Goal: Find specific page/section: Find specific page/section

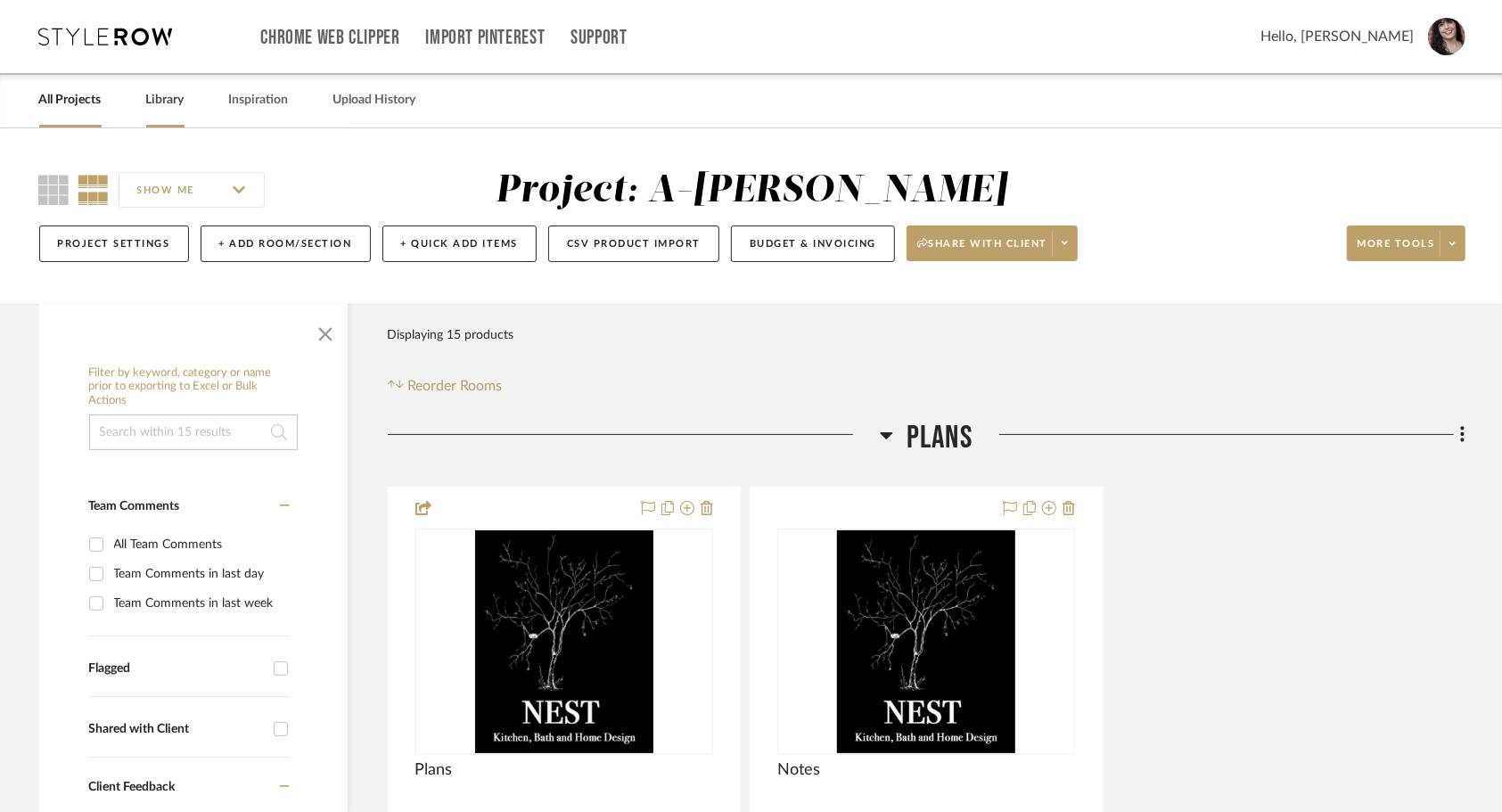
click at [173, 100] on link "Library" at bounding box center [165, 100] width 39 height 24
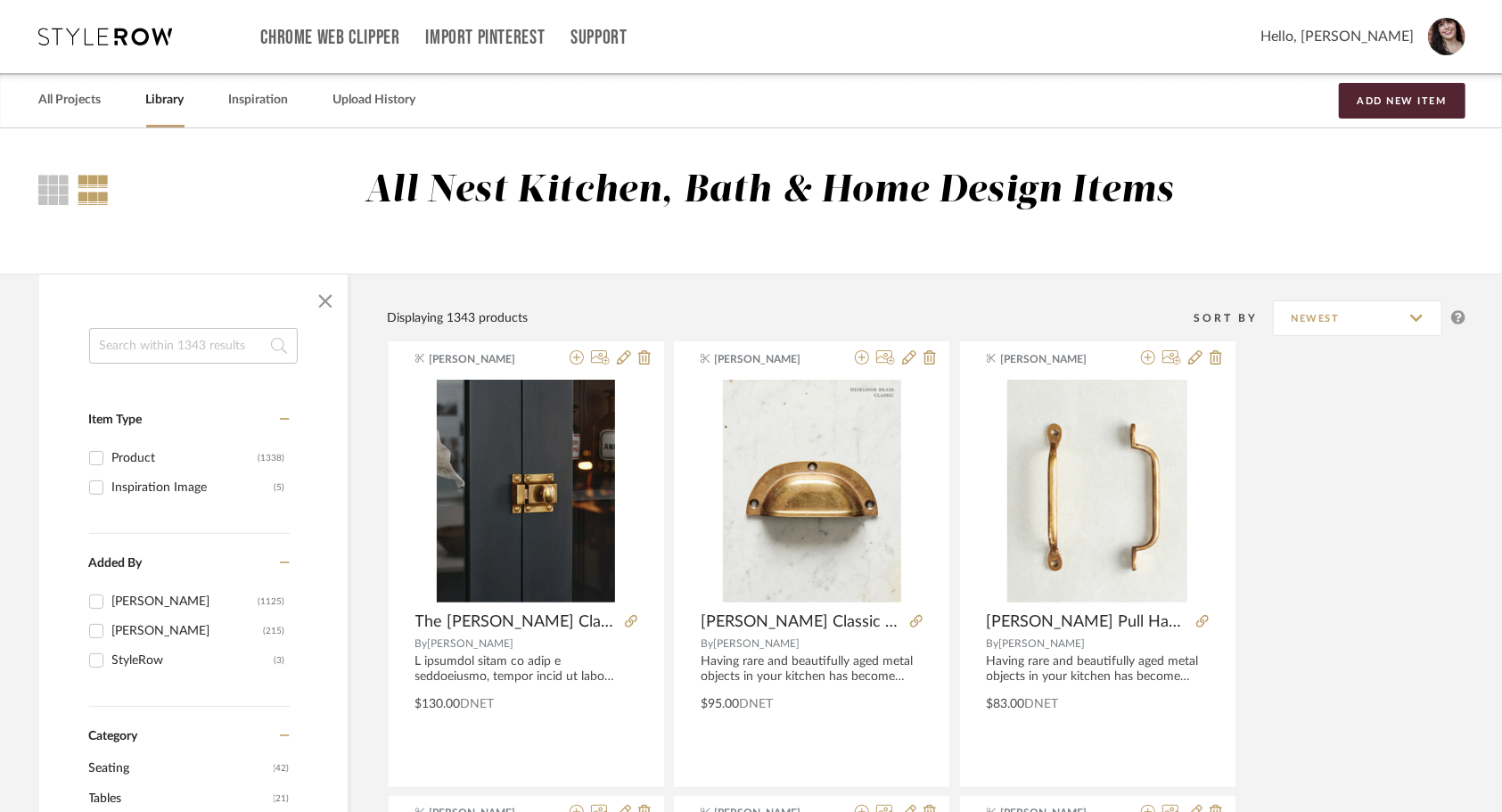
click at [224, 339] on input at bounding box center [193, 345] width 208 height 36
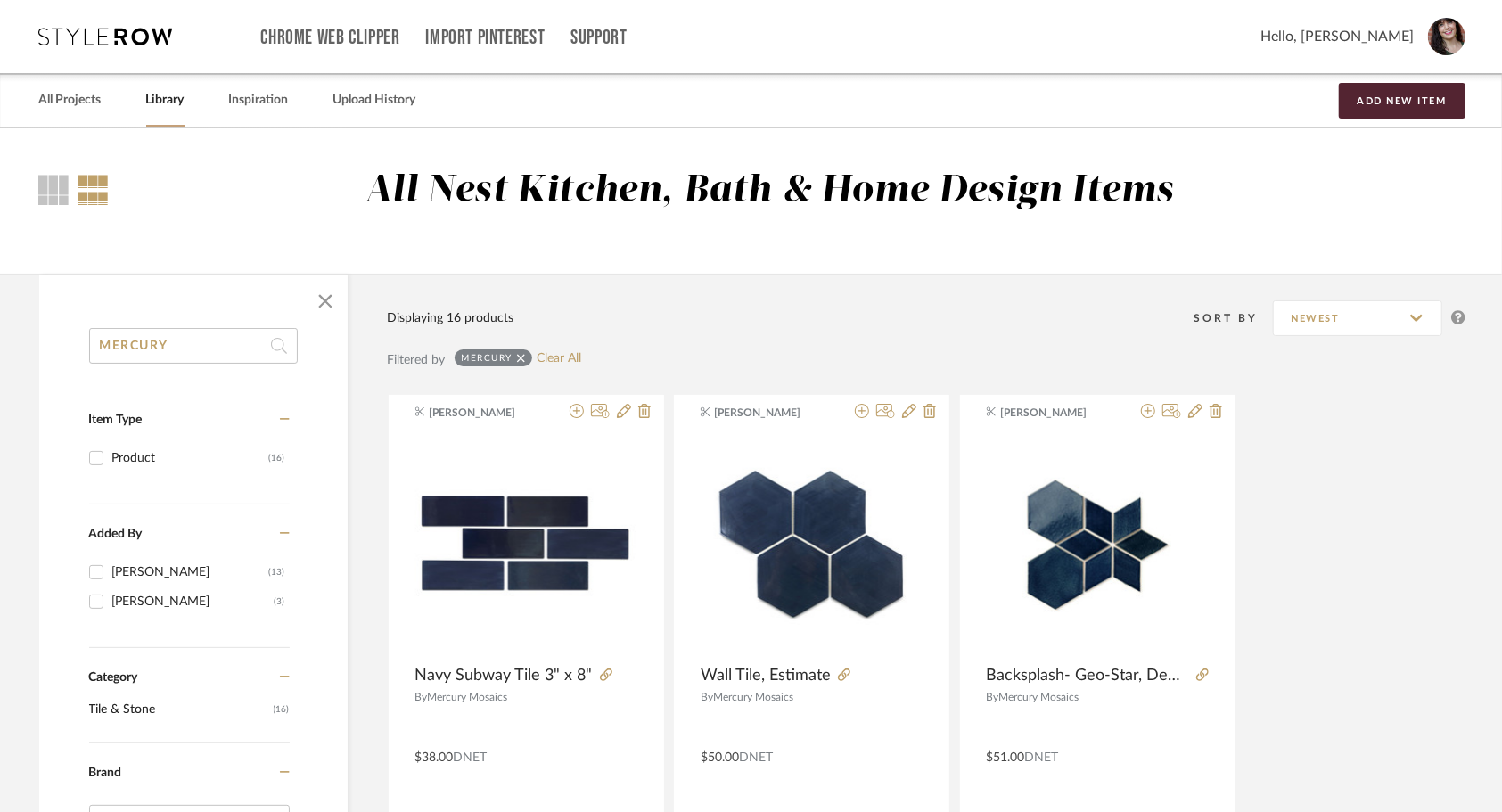
drag, startPoint x: 196, startPoint y: 346, endPoint x: 0, endPoint y: 345, distance: 196.0
click at [0, 344] on html "Chrome Web Clipper Import Pinterest Support All Projects Library Inspiration Up…" at bounding box center [751, 406] width 1502 height 812
type input "SUBWAY"
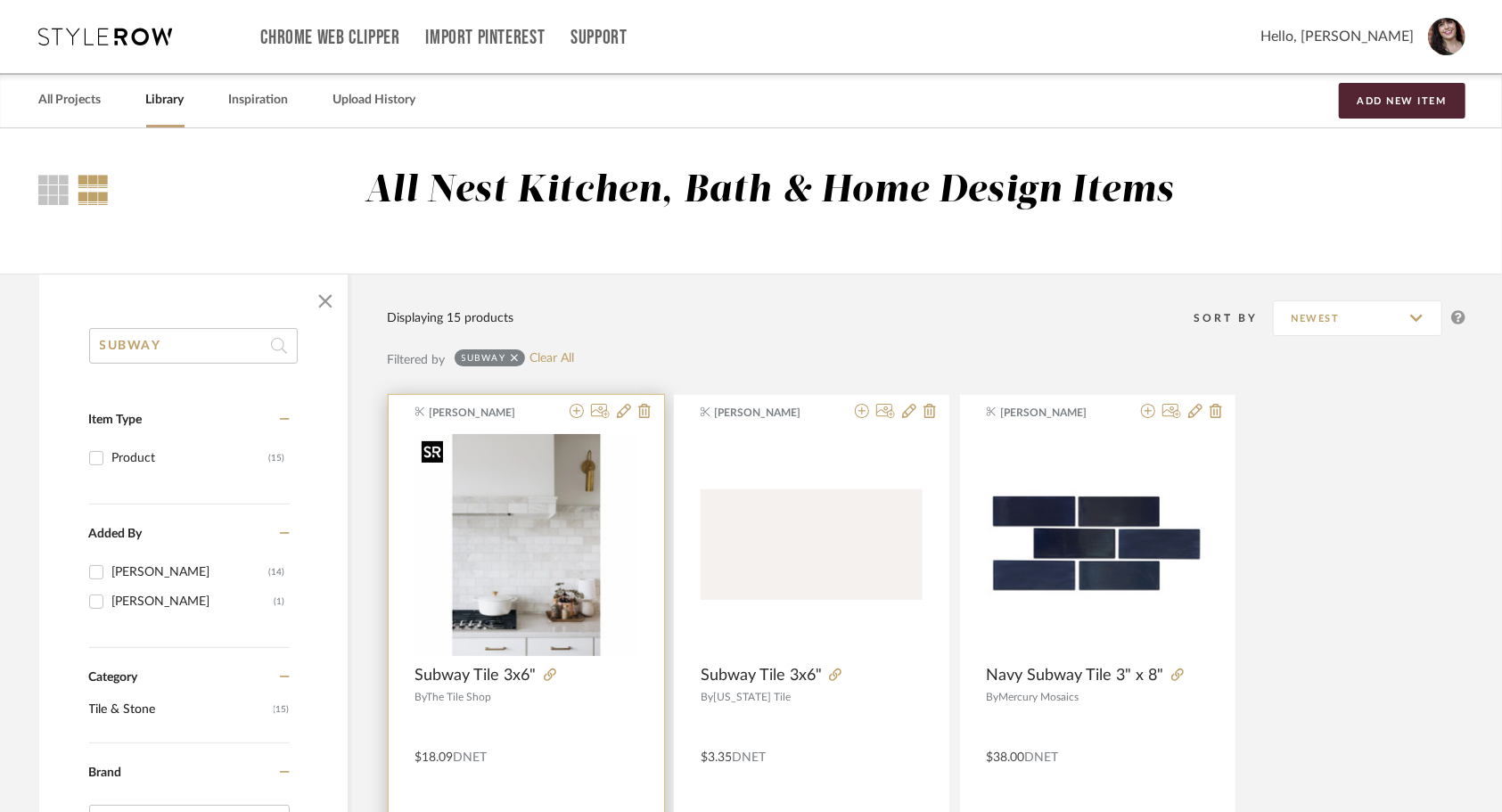
click at [508, 587] on img "0" at bounding box center [526, 545] width 222 height 222
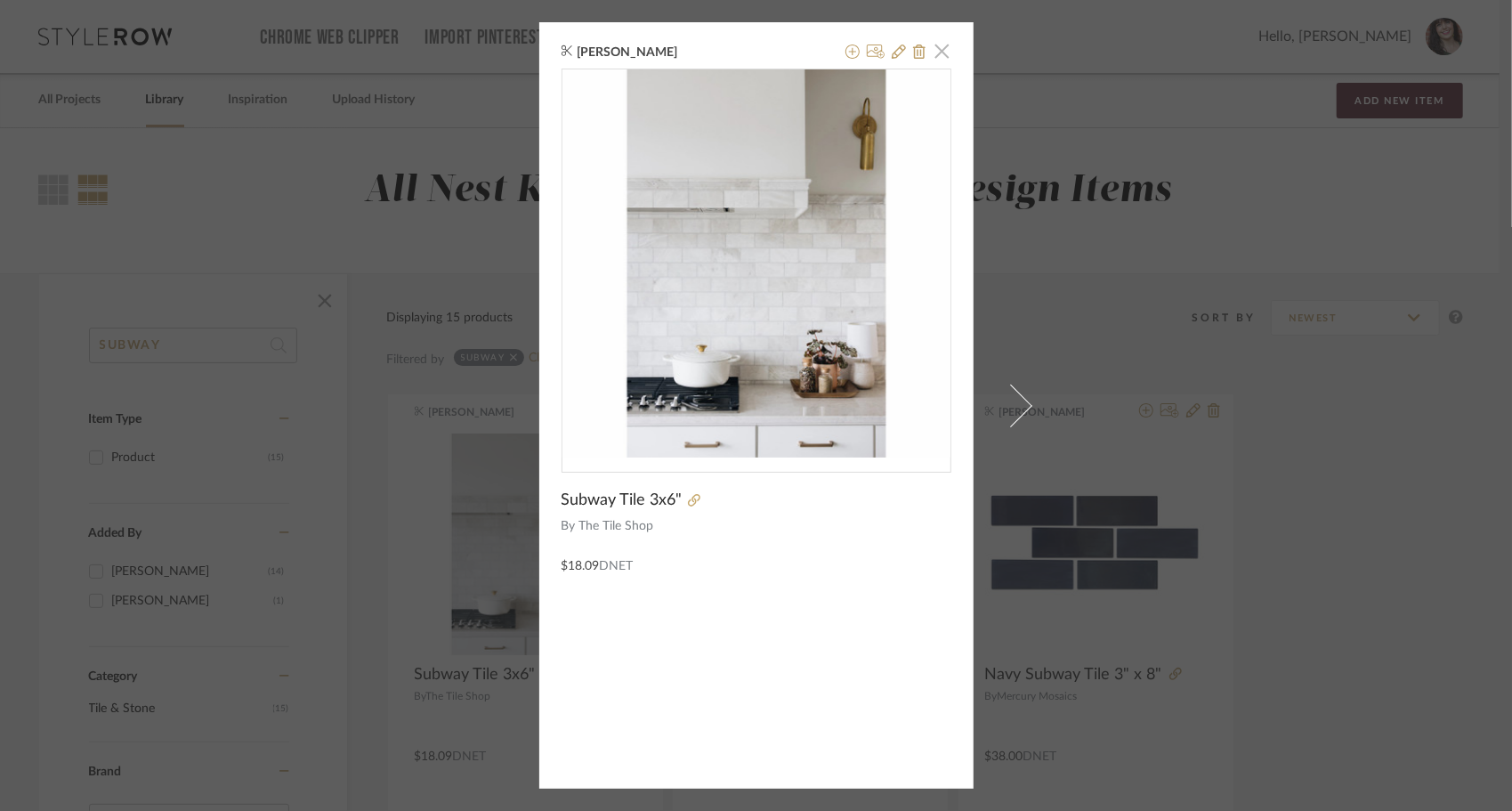
click at [937, 53] on span "button" at bounding box center [943, 51] width 36 height 36
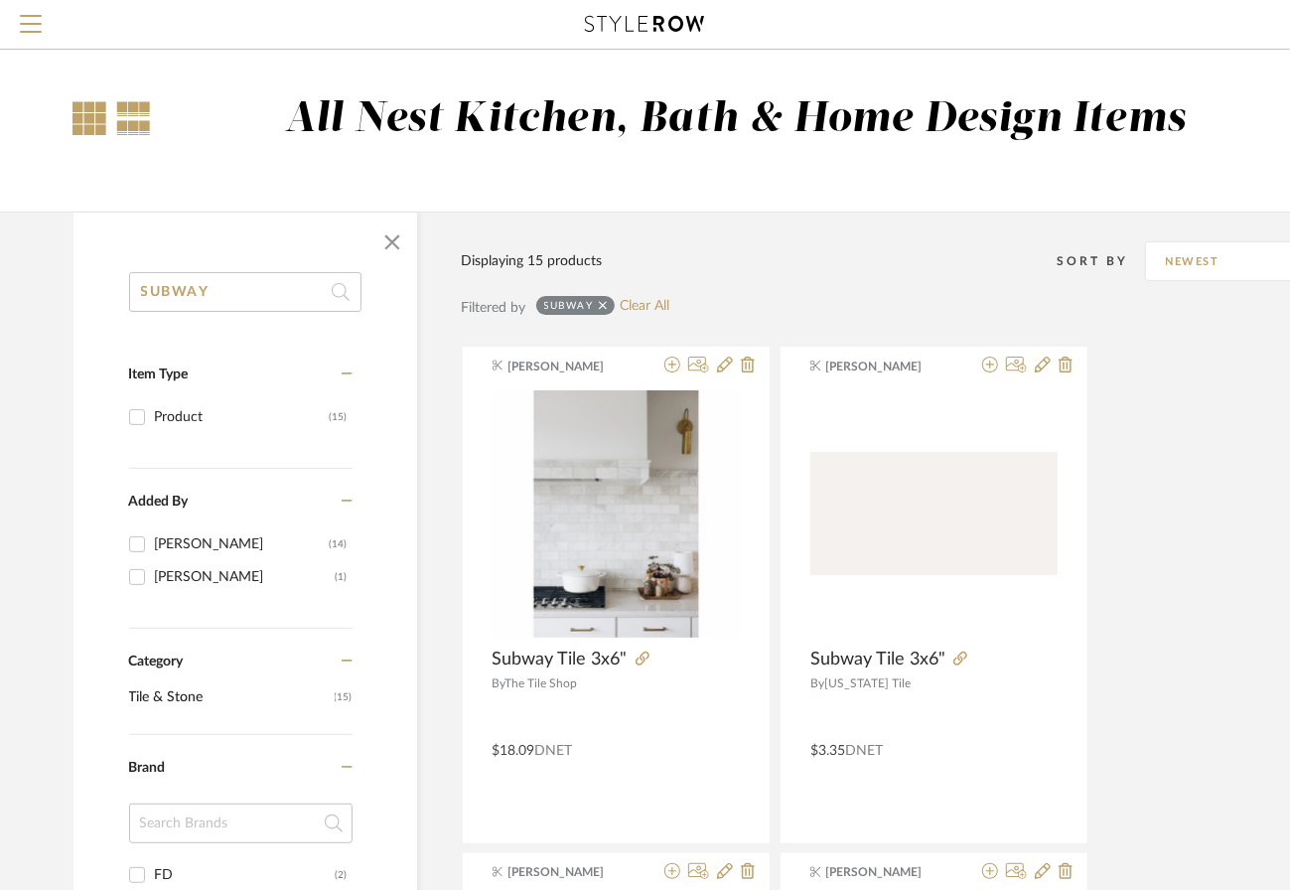
click at [88, 129] on div at bounding box center [90, 118] width 34 height 34
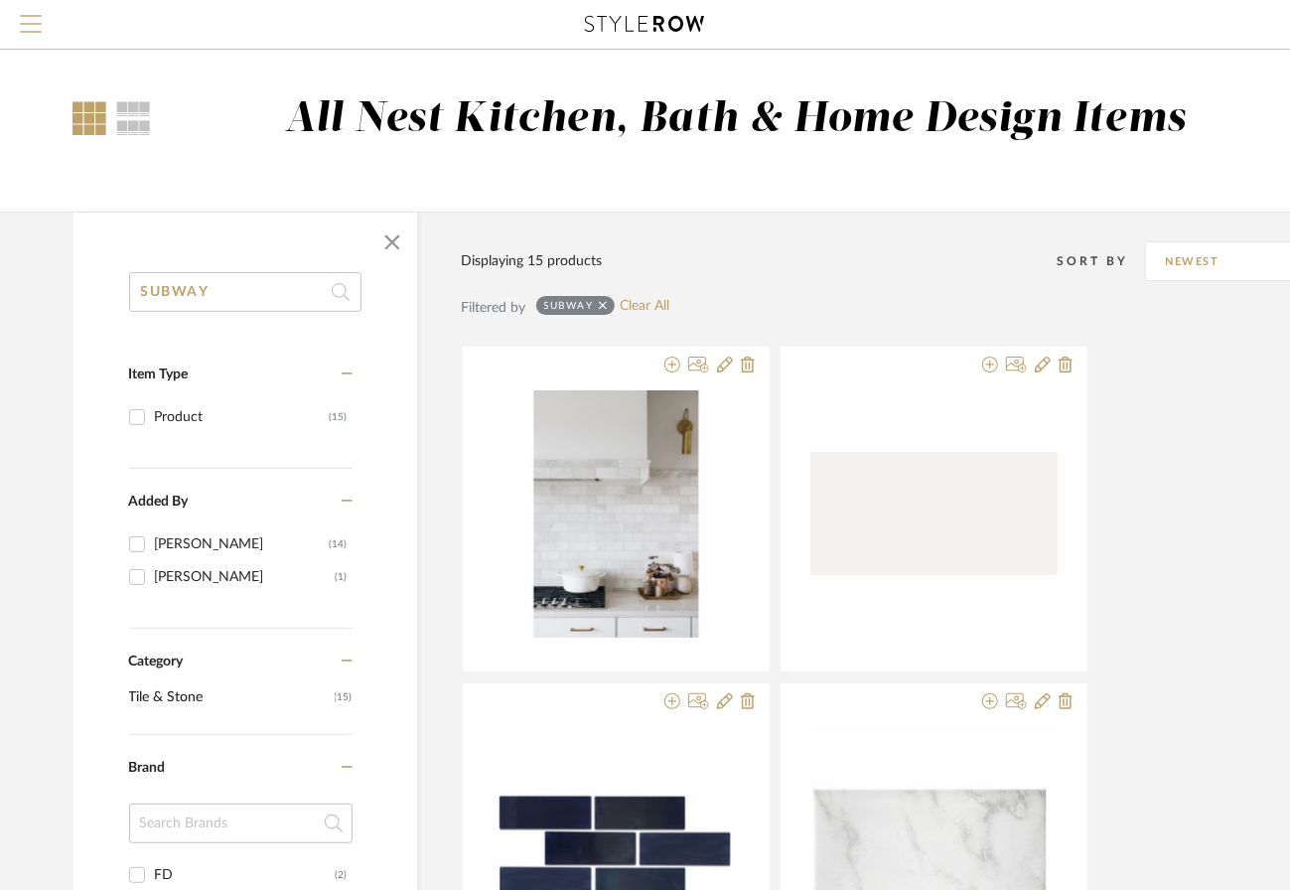
click at [36, 34] on span "Menu" at bounding box center [31, 30] width 22 height 30
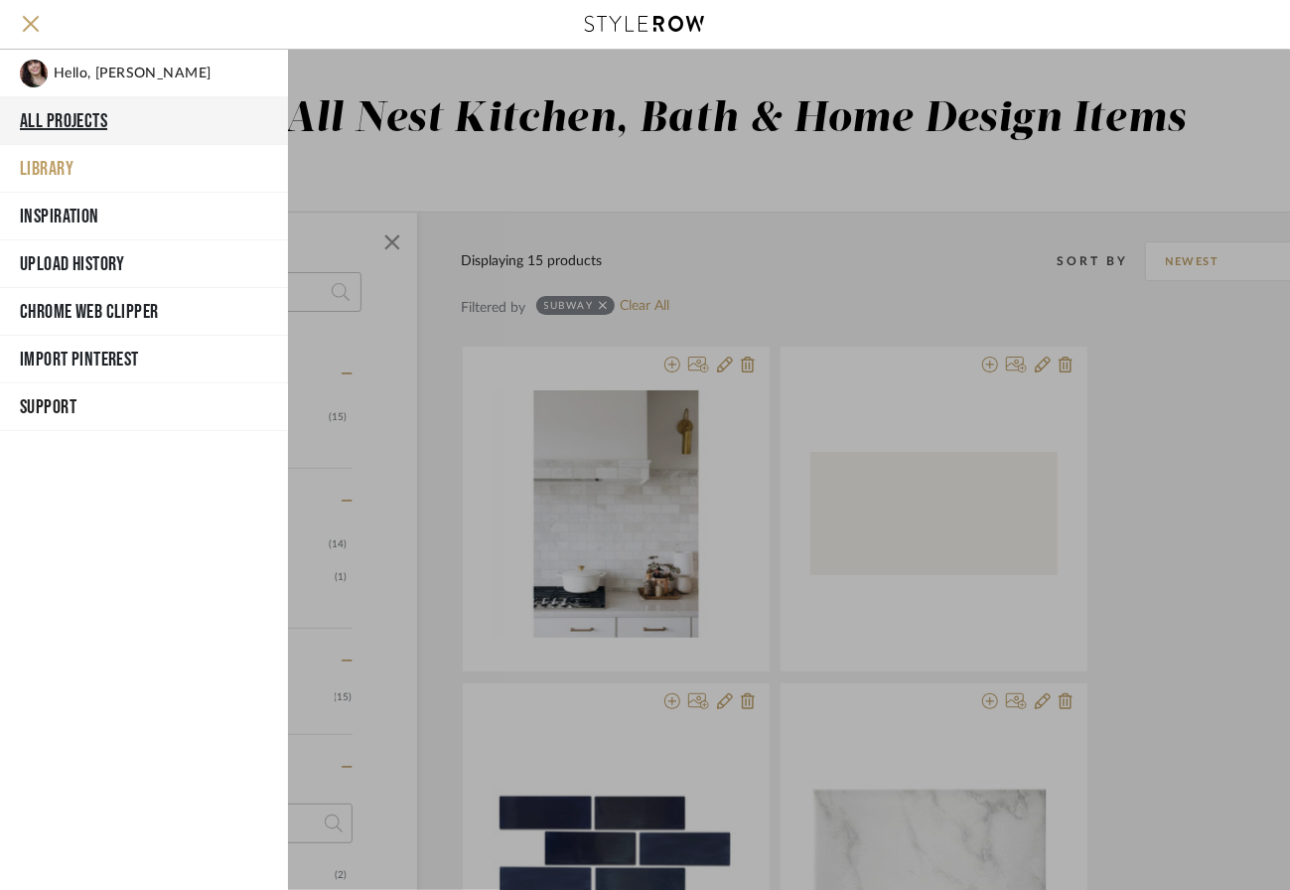
click at [85, 120] on button "All Projects" at bounding box center [144, 121] width 288 height 48
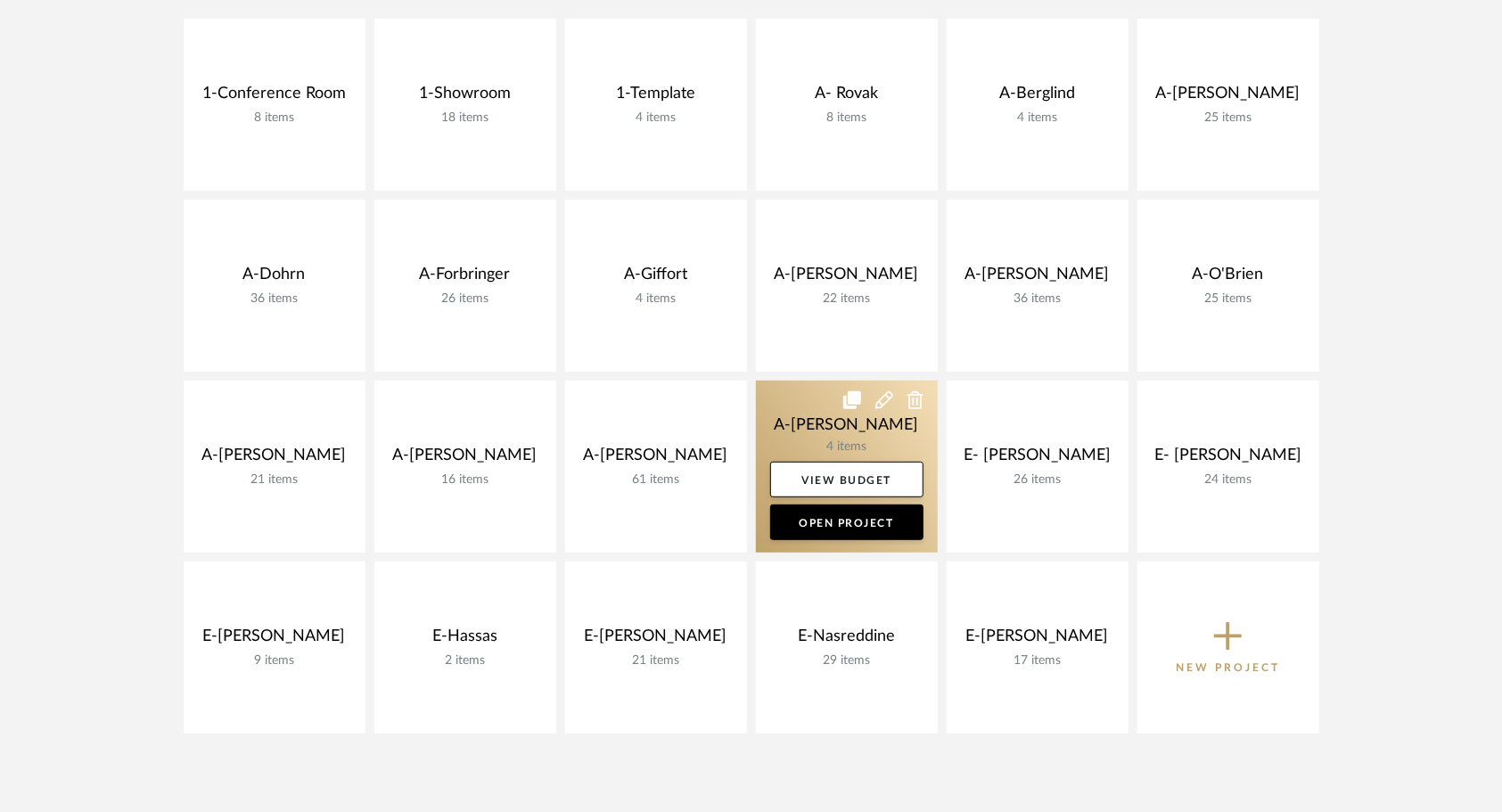
scroll to position [356, 0]
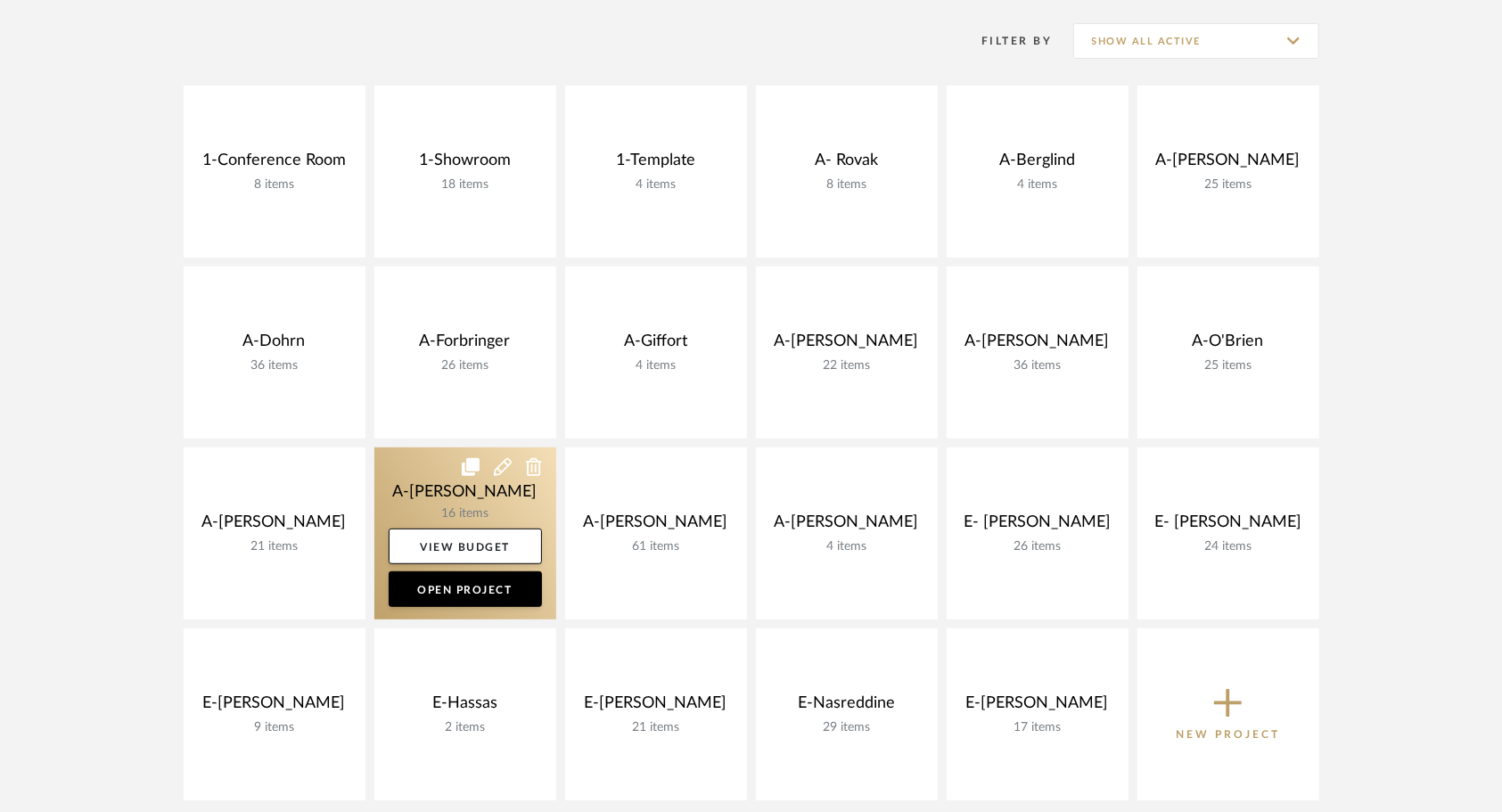
click at [437, 470] on link at bounding box center [465, 534] width 182 height 172
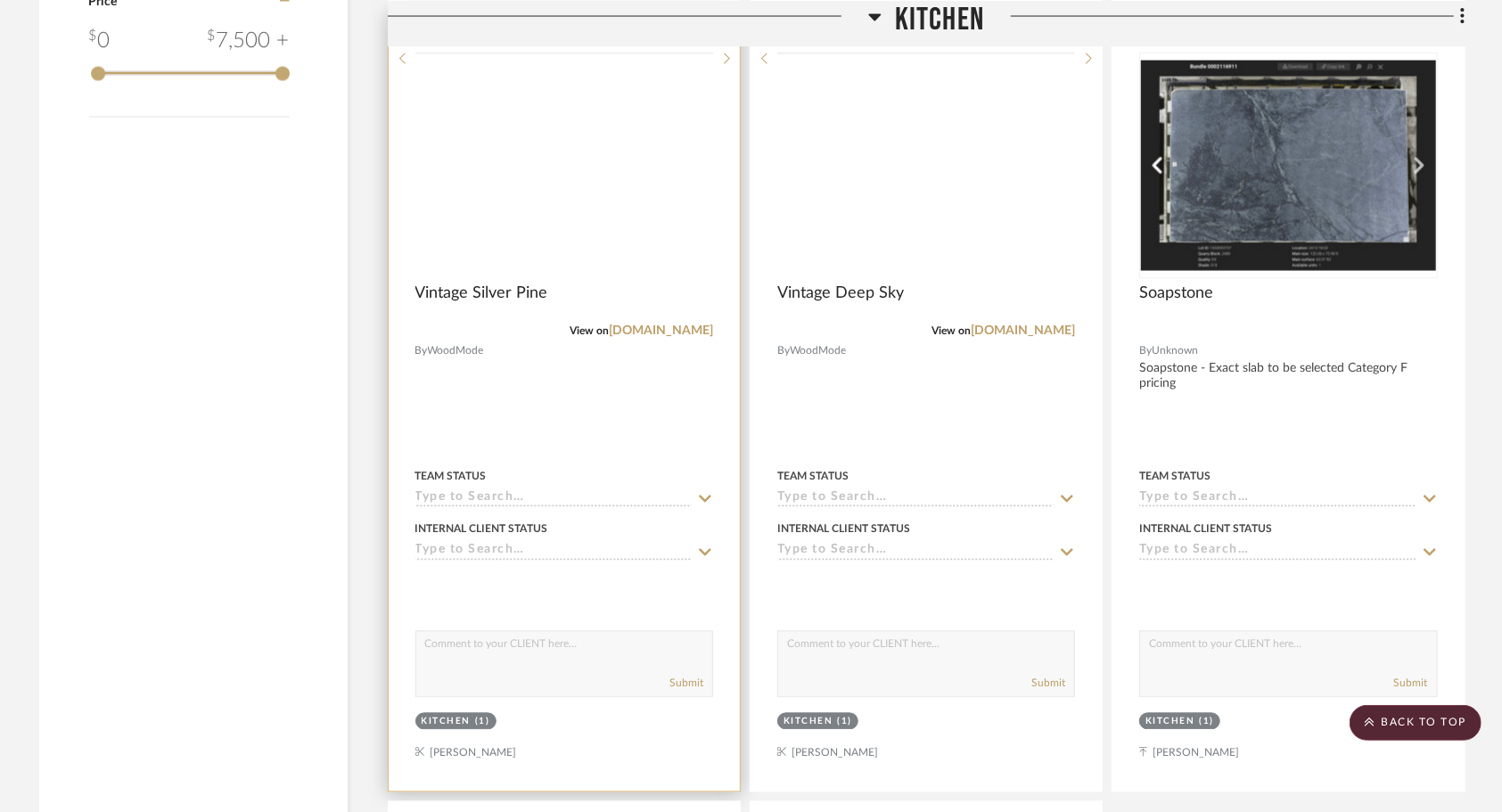
scroll to position [2107, 0]
